Goal: Navigation & Orientation: Understand site structure

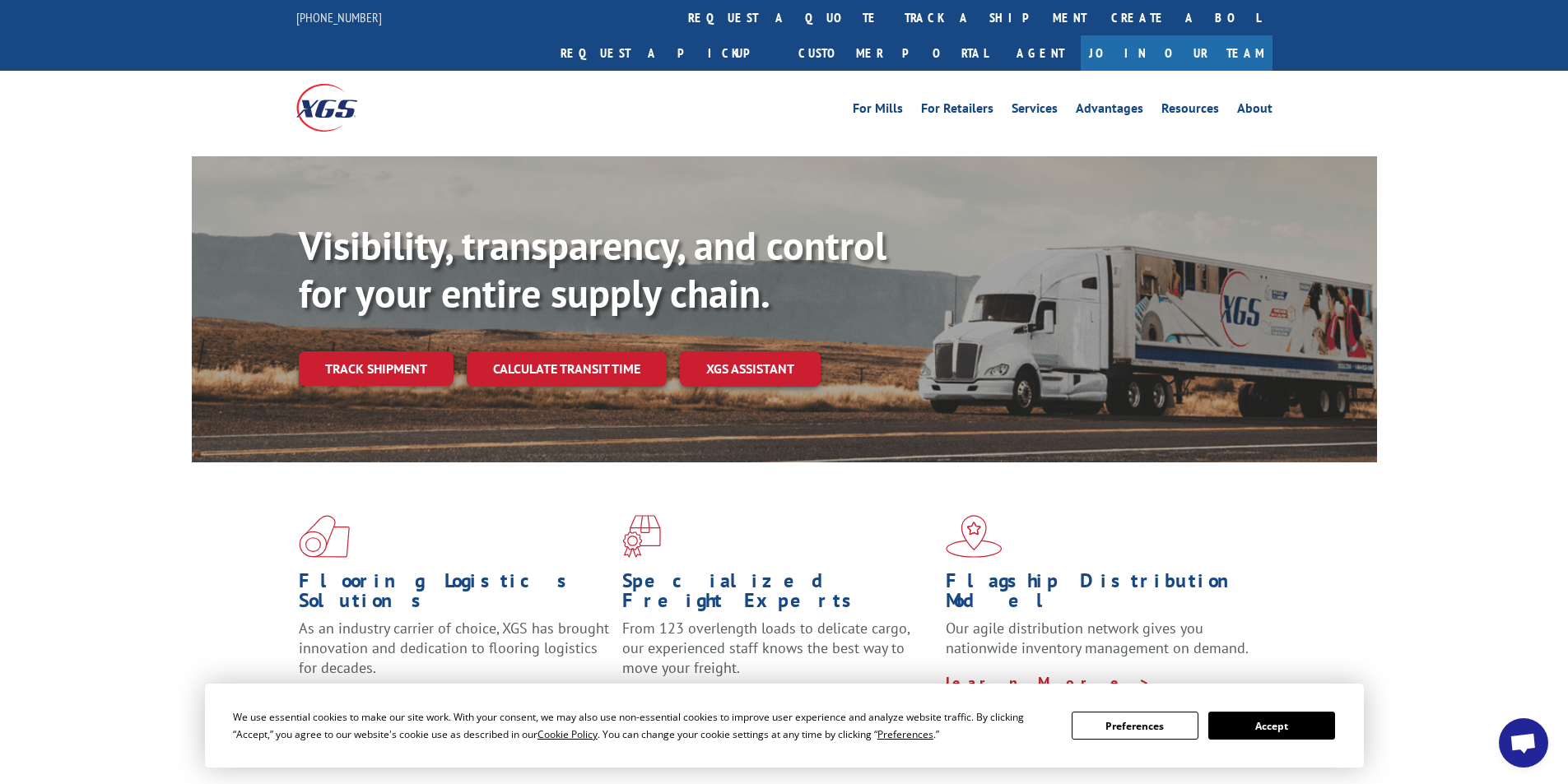
click at [587, 85] on div "For Mills For Retailers Services Advantages Resources About For Mills For Retai…" at bounding box center [784, 107] width 976 height 73
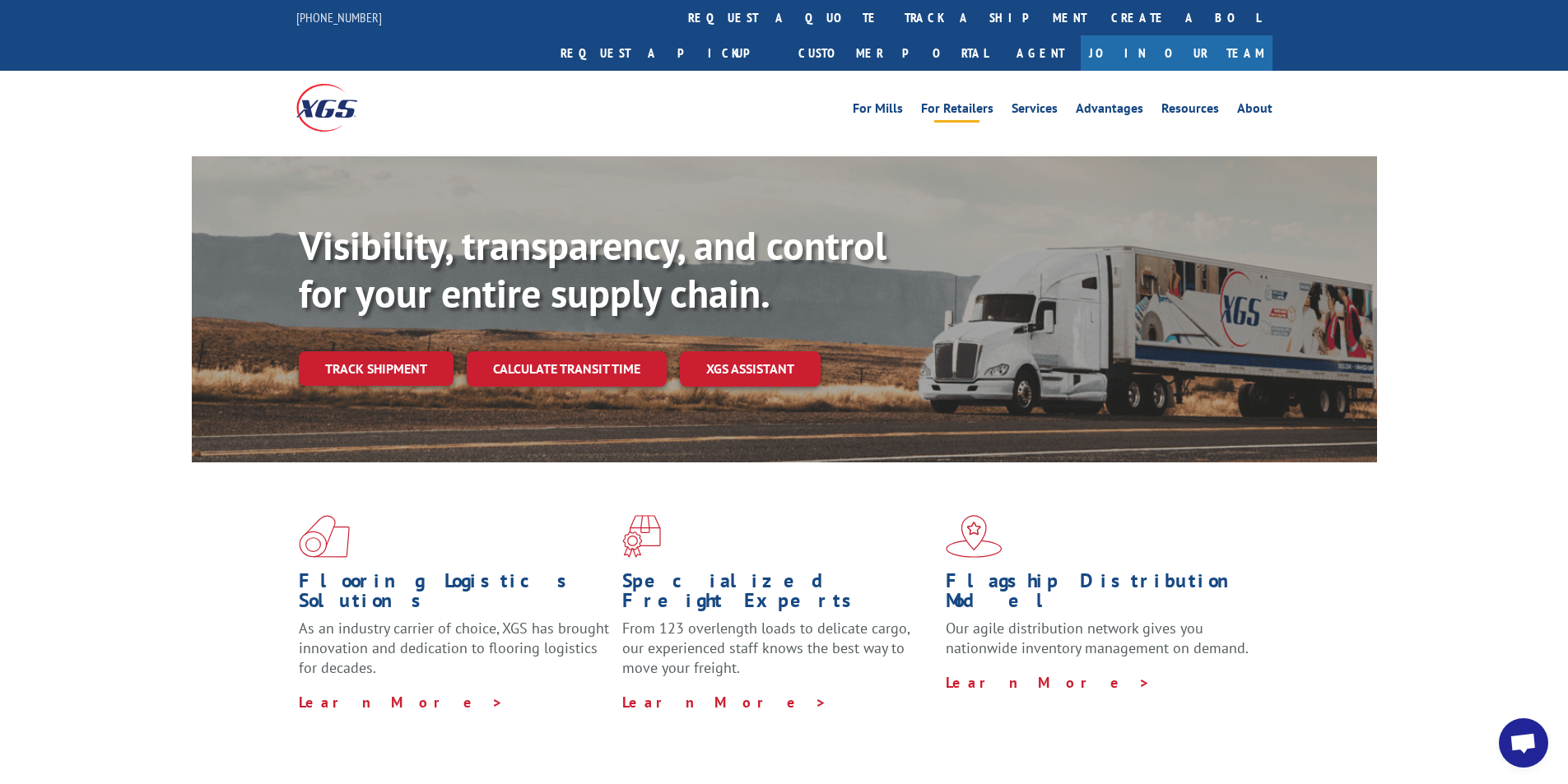
click at [954, 102] on link "For Retailers" at bounding box center [957, 110] width 72 height 18
click at [1037, 102] on link "Services" at bounding box center [1034, 110] width 47 height 18
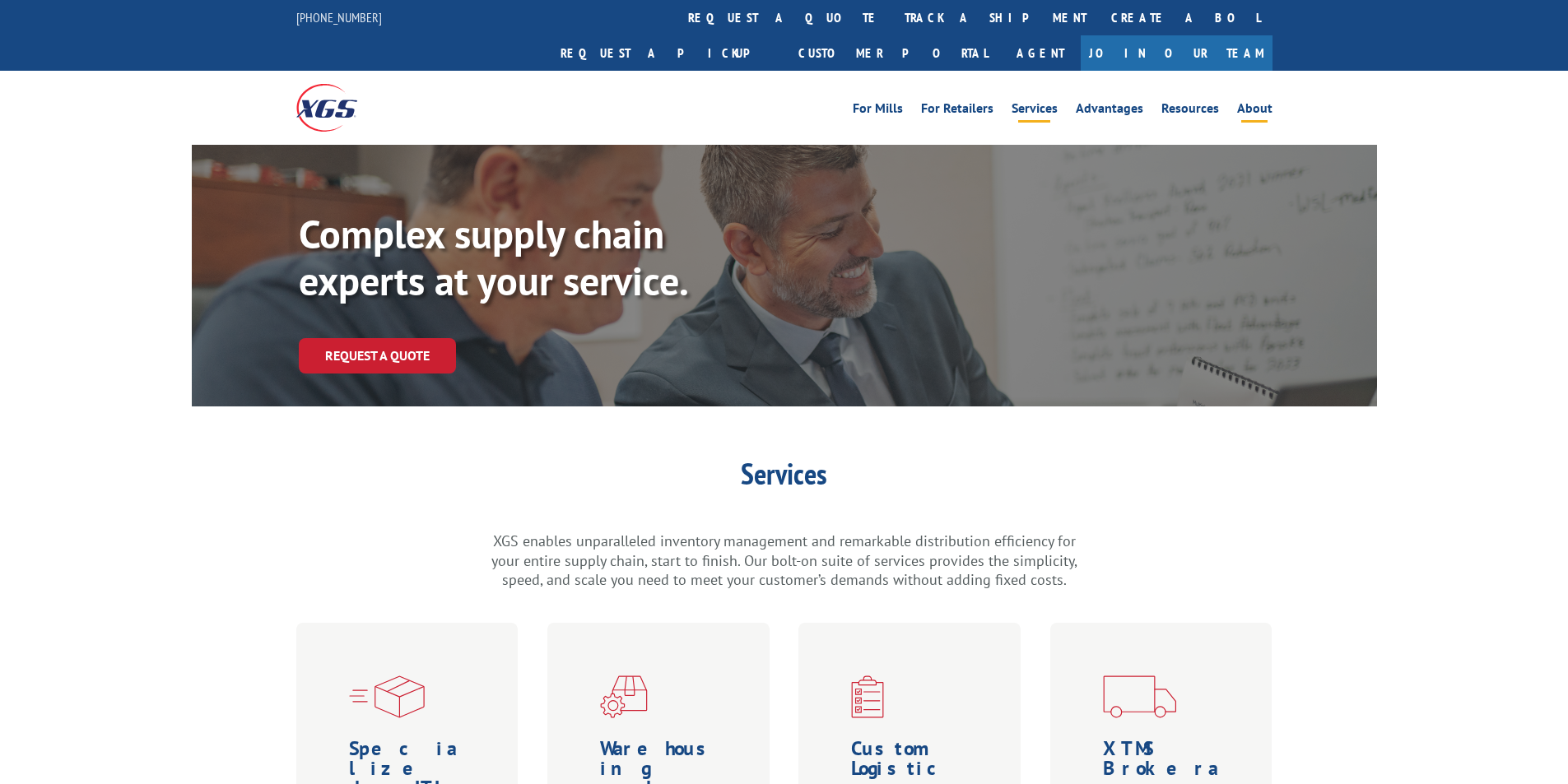
click at [1253, 102] on link "About" at bounding box center [1254, 110] width 35 height 18
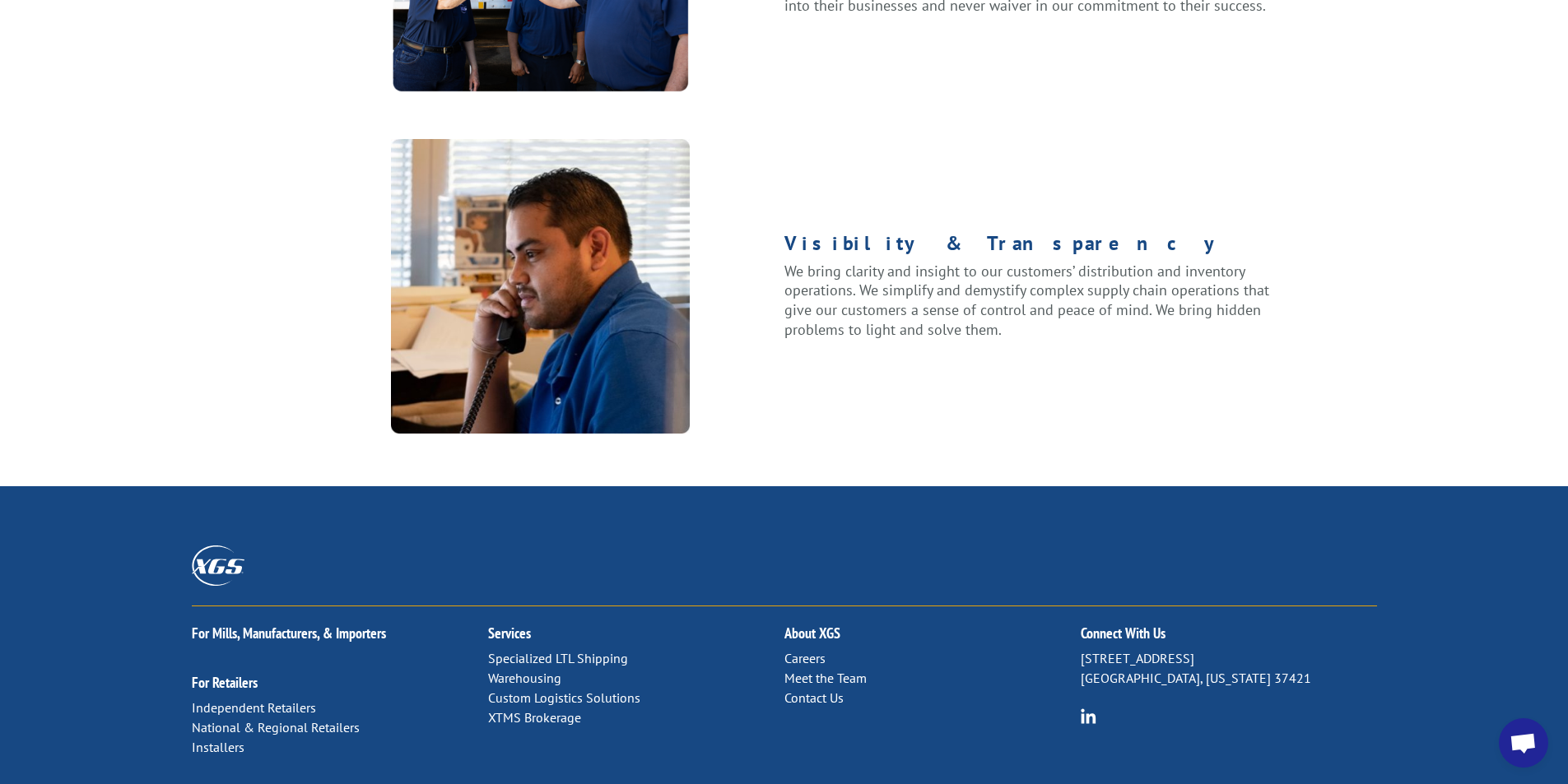
scroll to position [2056, 0]
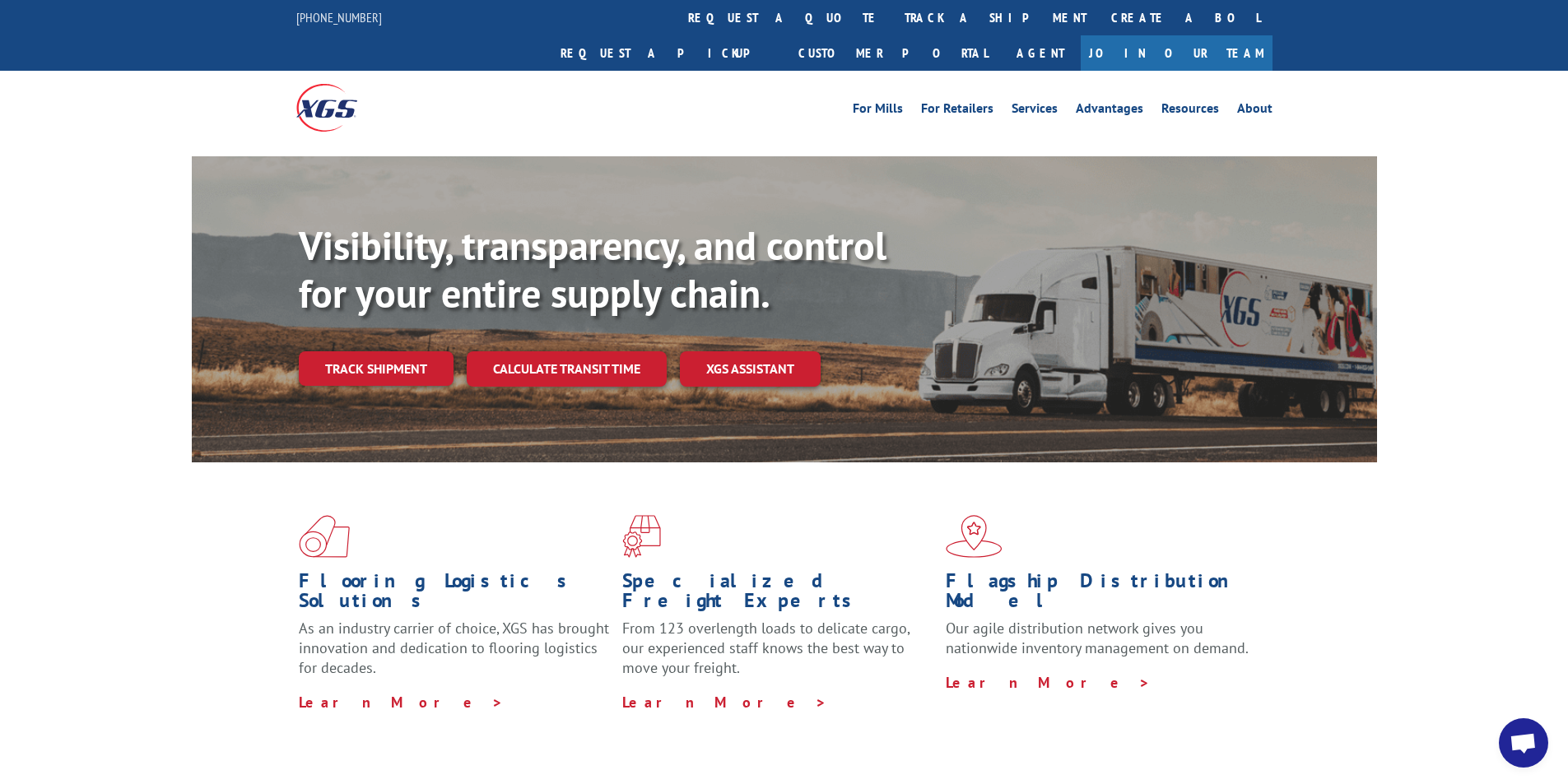
click at [732, 100] on div "For Mills For Retailers Services Advantages Resources About For Mills For Retai…" at bounding box center [784, 107] width 976 height 73
click at [1035, 102] on link "Services" at bounding box center [1034, 110] width 47 height 18
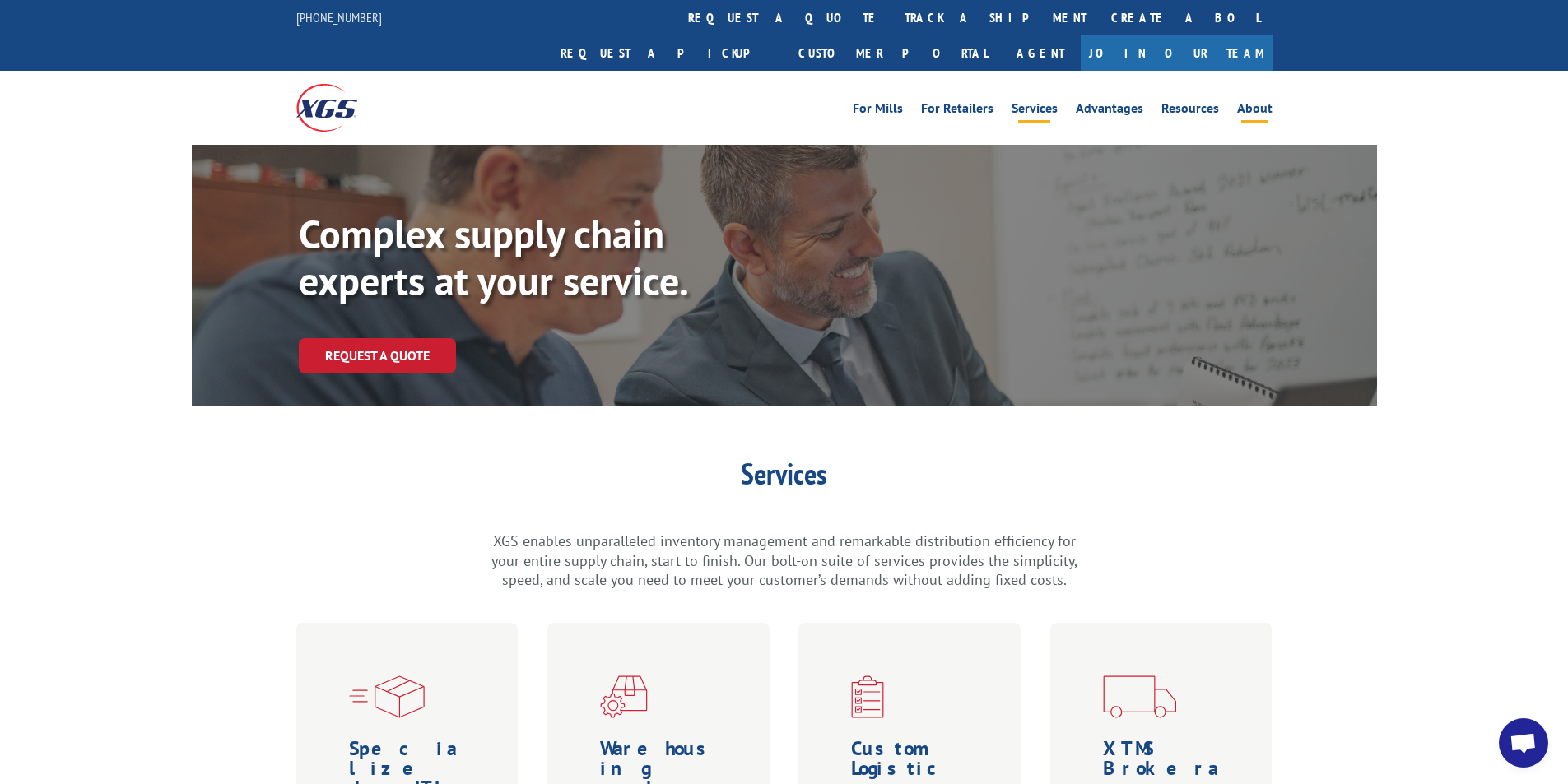
click at [1263, 102] on link "About" at bounding box center [1254, 110] width 35 height 18
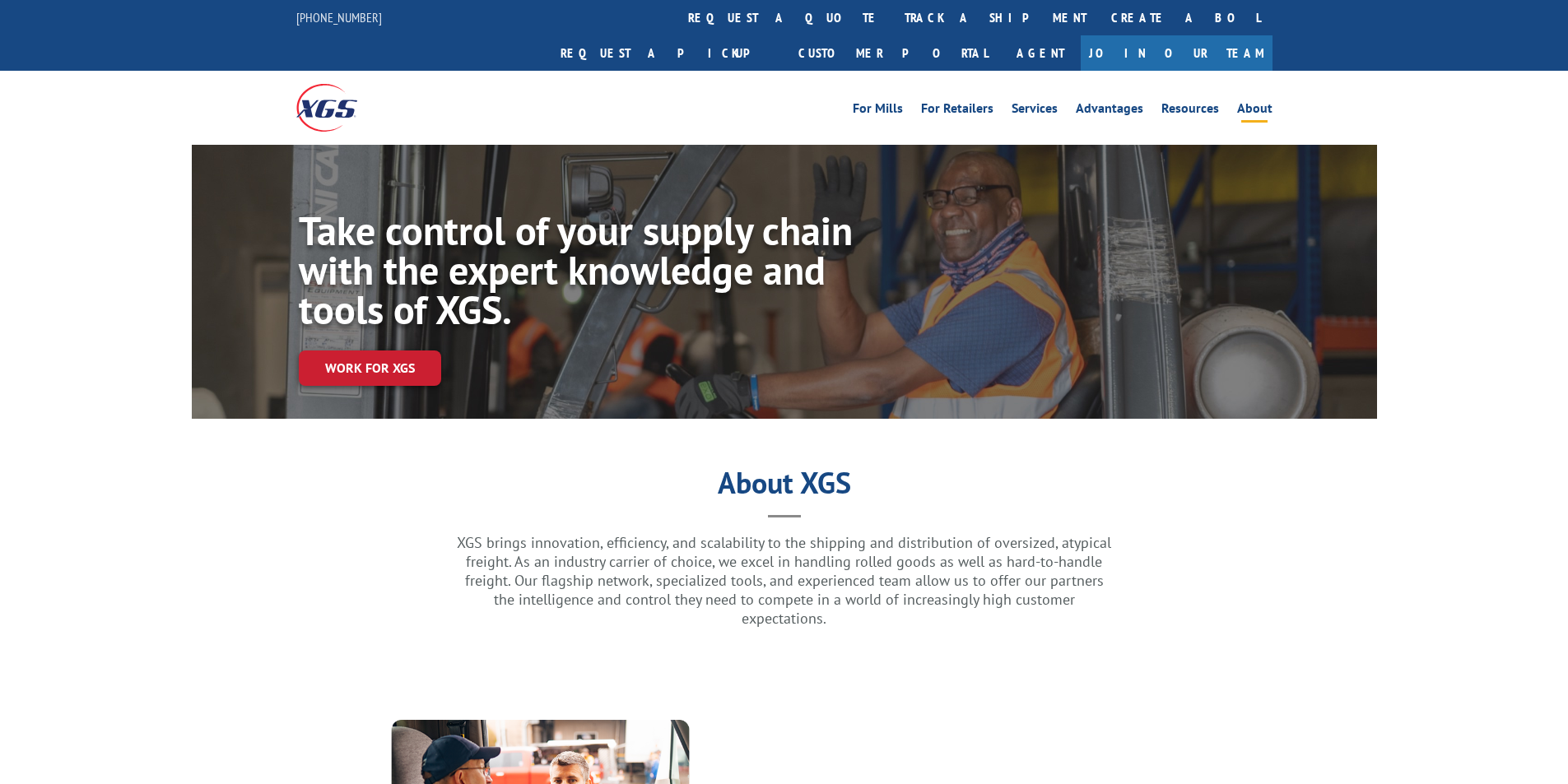
scroll to position [329, 0]
